Goal: Task Accomplishment & Management: Manage account settings

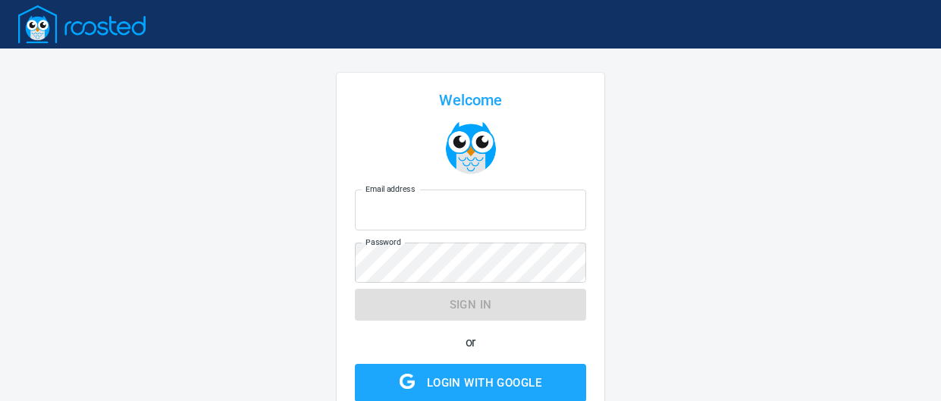
type input "[EMAIL_ADDRESS][DOMAIN_NAME]"
click at [476, 313] on form "Email address [EMAIL_ADDRESS][DOMAIN_NAME] Email address Password Password Sign…" at bounding box center [470, 318] width 231 height 269
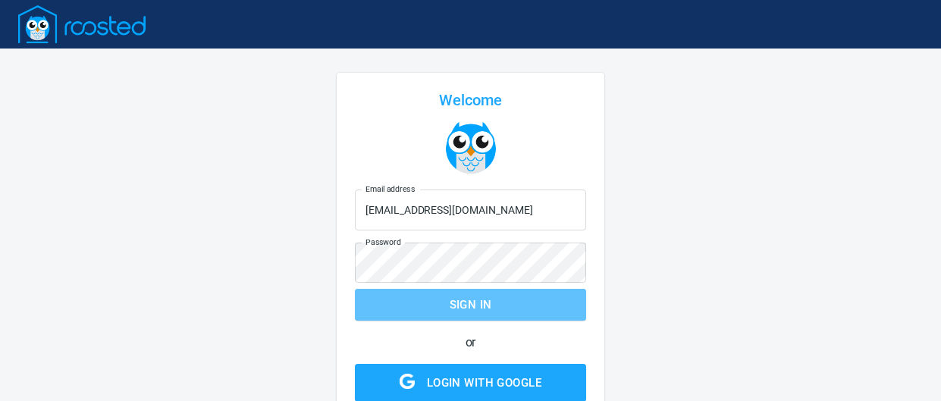
click at [476, 313] on span "Sign in" at bounding box center [471, 305] width 198 height 20
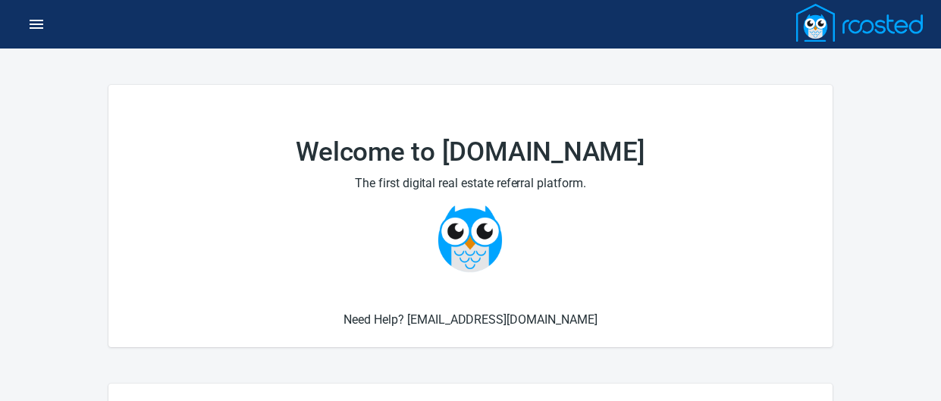
click at [40, 19] on icon "button" at bounding box center [36, 24] width 18 height 18
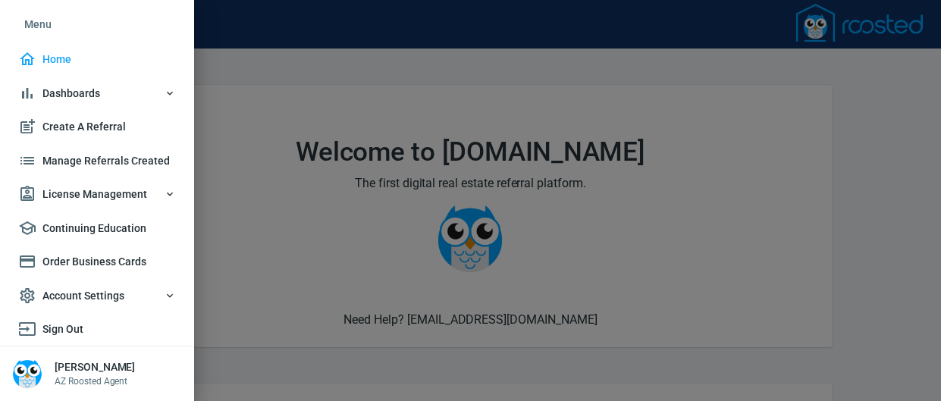
click at [69, 90] on span "Dashboards" at bounding box center [97, 93] width 158 height 19
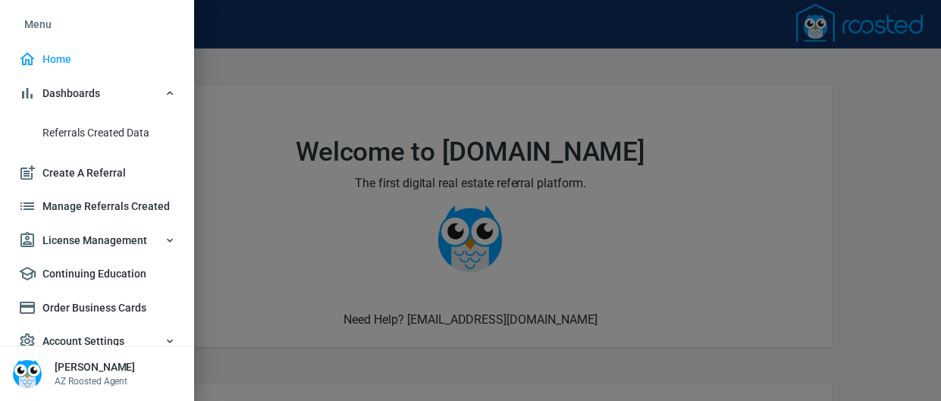
click at [110, 243] on span "License Management" at bounding box center [97, 240] width 158 height 19
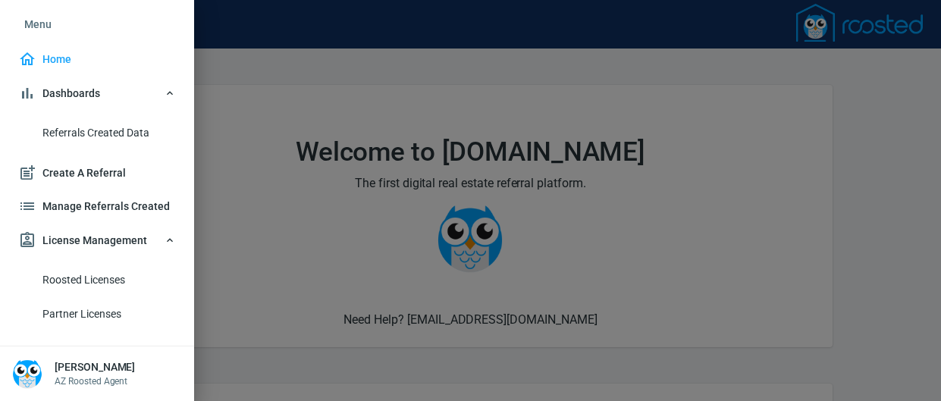
click at [106, 284] on span "Roosted Licenses" at bounding box center [108, 280] width 133 height 19
